Goal: Task Accomplishment & Management: Complete application form

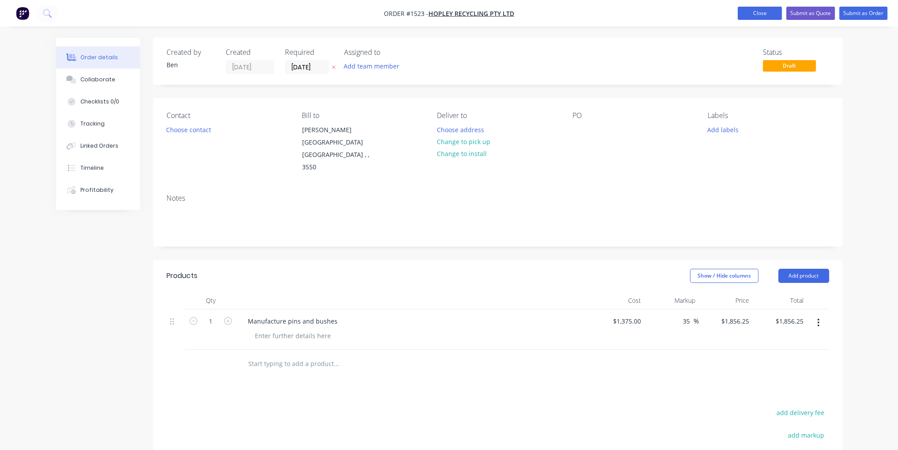
click at [759, 9] on button "Close" at bounding box center [760, 13] width 44 height 13
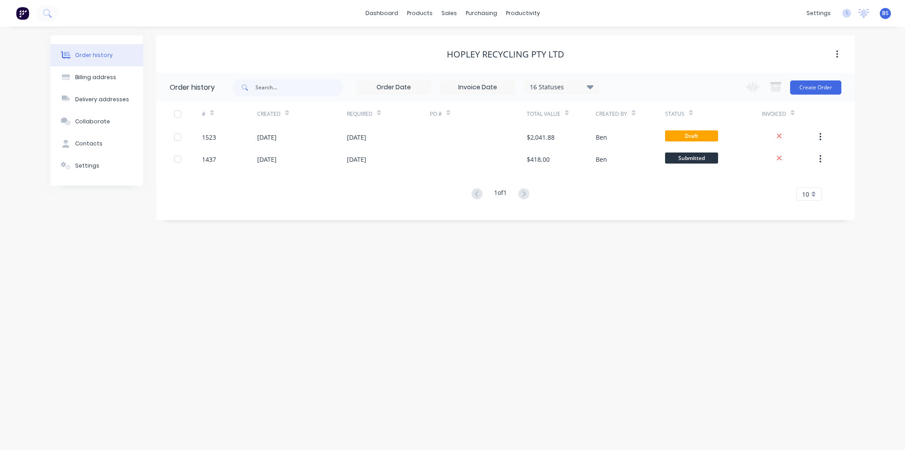
click at [544, 361] on div "Order history Billing address Delivery addresses Collaborate Contacts Settings …" at bounding box center [452, 238] width 905 height 423
drag, startPoint x: 544, startPoint y: 361, endPoint x: 382, endPoint y: 320, distance: 167.7
click at [382, 320] on div "Order history Billing address Delivery addresses Collaborate Contacts Settings …" at bounding box center [452, 238] width 905 height 423
drag, startPoint x: 382, startPoint y: 320, endPoint x: 551, endPoint y: 378, distance: 179.3
click at [551, 378] on div "Order history Billing address Delivery addresses Collaborate Contacts Settings …" at bounding box center [452, 238] width 905 height 423
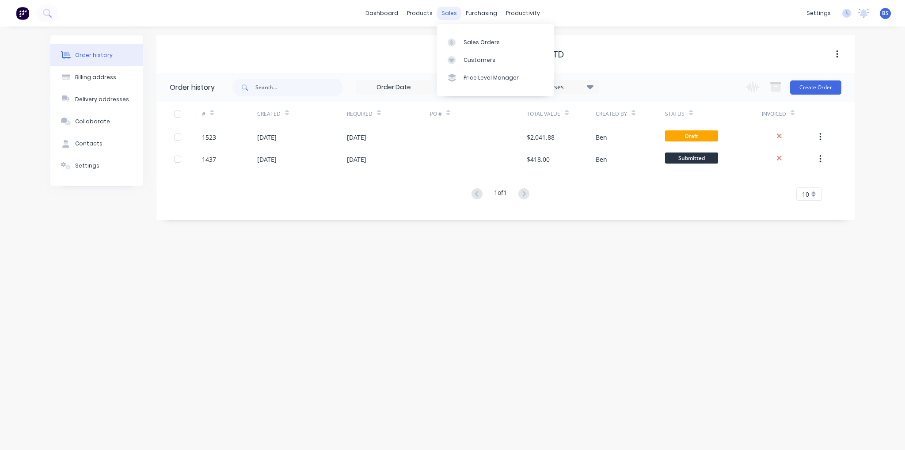
click at [452, 16] on div "sales" at bounding box center [449, 13] width 24 height 13
click at [386, 16] on link "dashboard" at bounding box center [382, 13] width 42 height 13
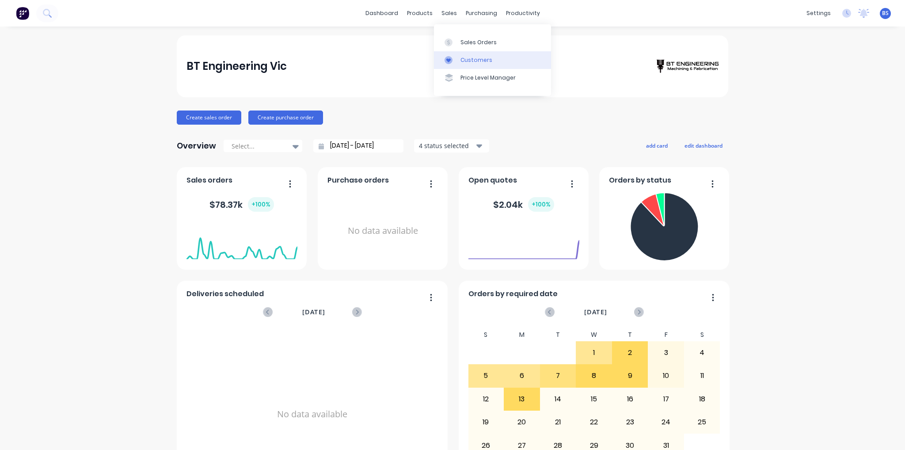
click at [475, 59] on div "Customers" at bounding box center [476, 60] width 32 height 8
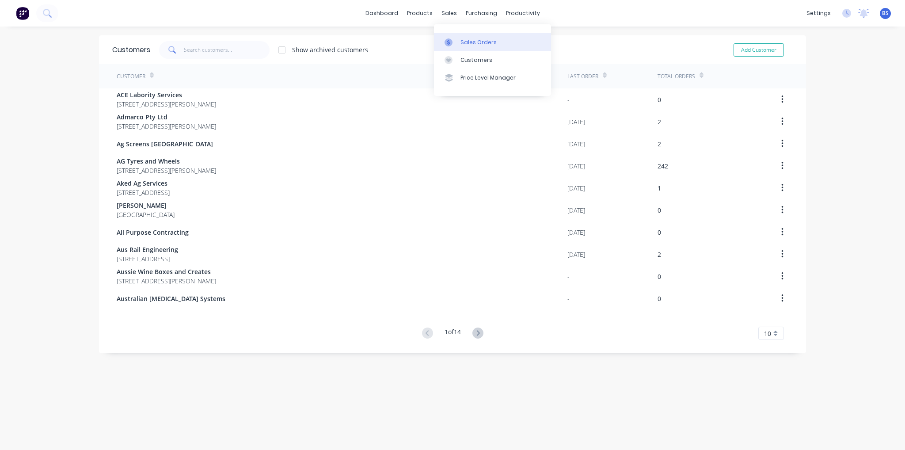
click at [471, 43] on div "Sales Orders" at bounding box center [478, 42] width 36 height 8
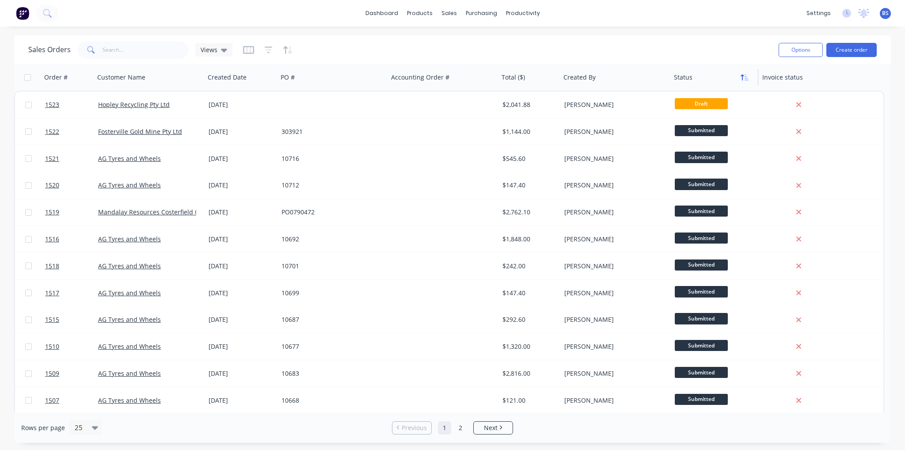
click at [746, 80] on button "button" at bounding box center [744, 77] width 13 height 13
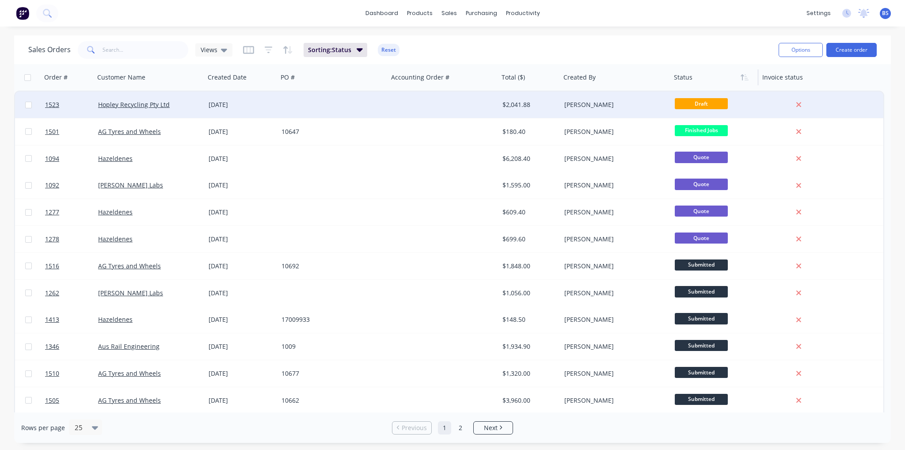
click at [661, 110] on div "[PERSON_NAME]" at bounding box center [616, 104] width 110 height 27
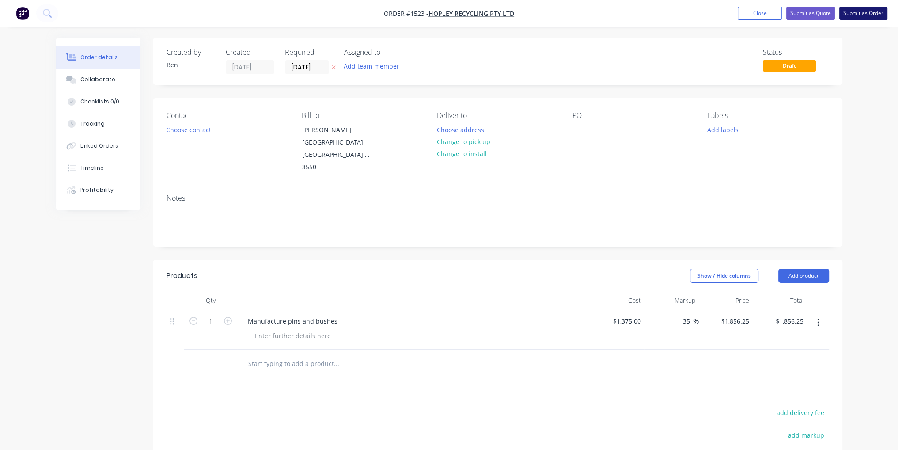
click at [861, 13] on button "Submit as Order" at bounding box center [863, 13] width 48 height 13
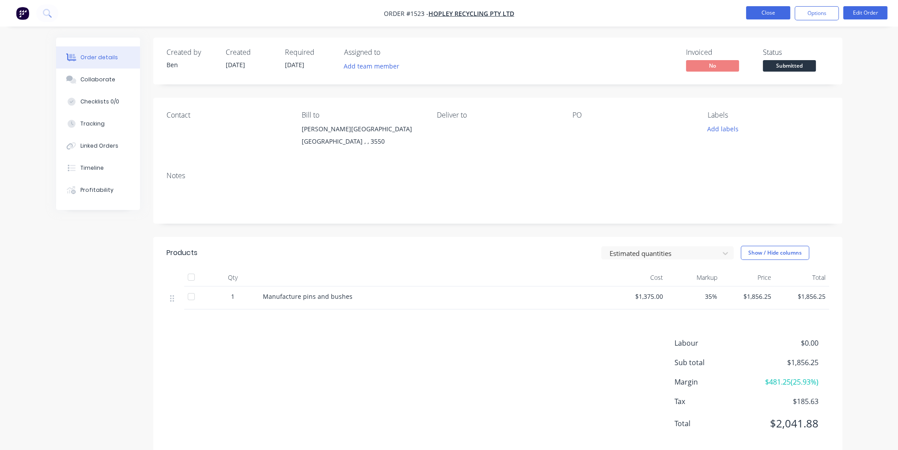
click at [757, 12] on button "Close" at bounding box center [768, 12] width 44 height 13
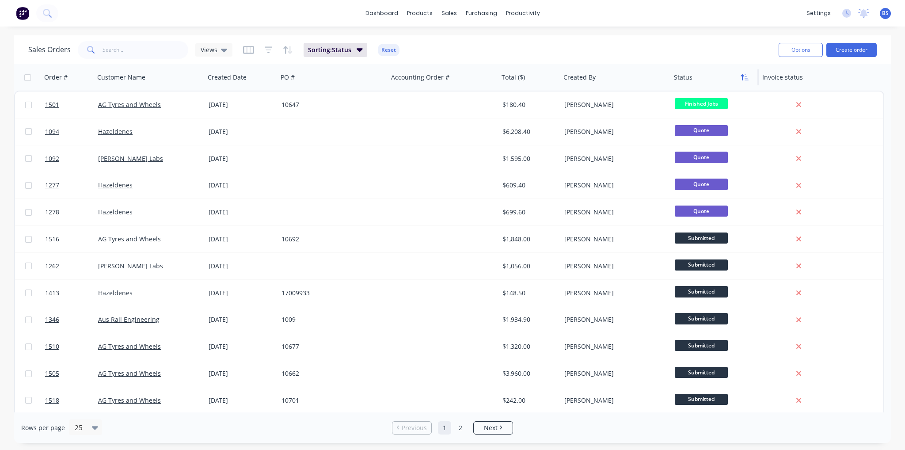
click at [739, 80] on button "button" at bounding box center [744, 77] width 13 height 13
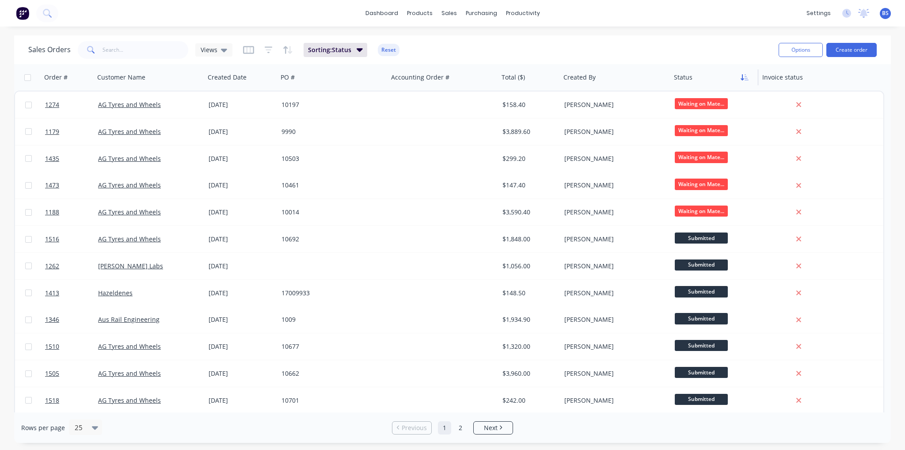
click at [740, 80] on icon "button" at bounding box center [744, 77] width 8 height 7
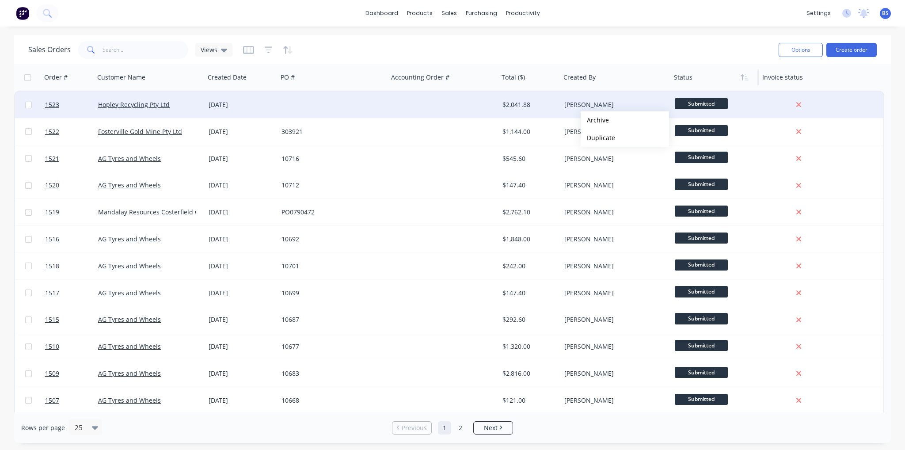
click at [334, 110] on div at bounding box center [333, 104] width 110 height 27
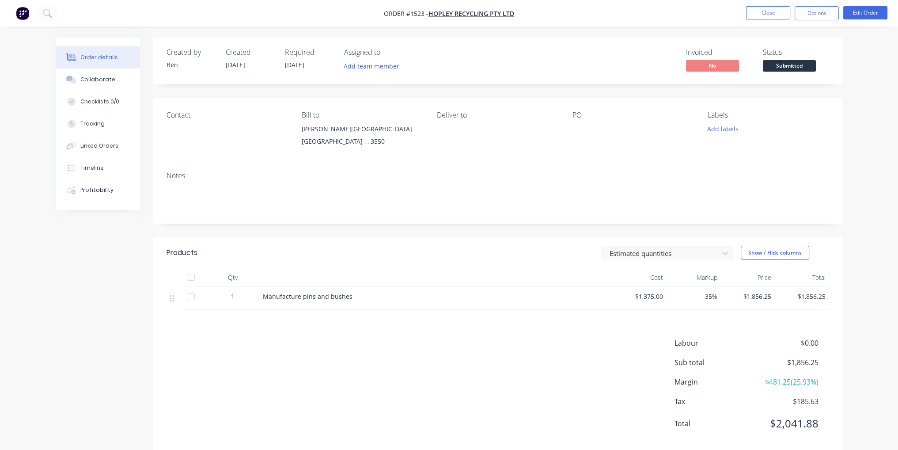
click at [409, 302] on div "Manufacture pins and bushes" at bounding box center [435, 297] width 353 height 23
drag, startPoint x: 409, startPoint y: 302, endPoint x: 327, endPoint y: 296, distance: 82.0
click at [327, 296] on span "Manufacture pins and bushes" at bounding box center [308, 296] width 90 height 8
click at [376, 304] on div "Manufacture pins and bushes" at bounding box center [435, 297] width 353 height 23
